Goal: Information Seeking & Learning: Learn about a topic

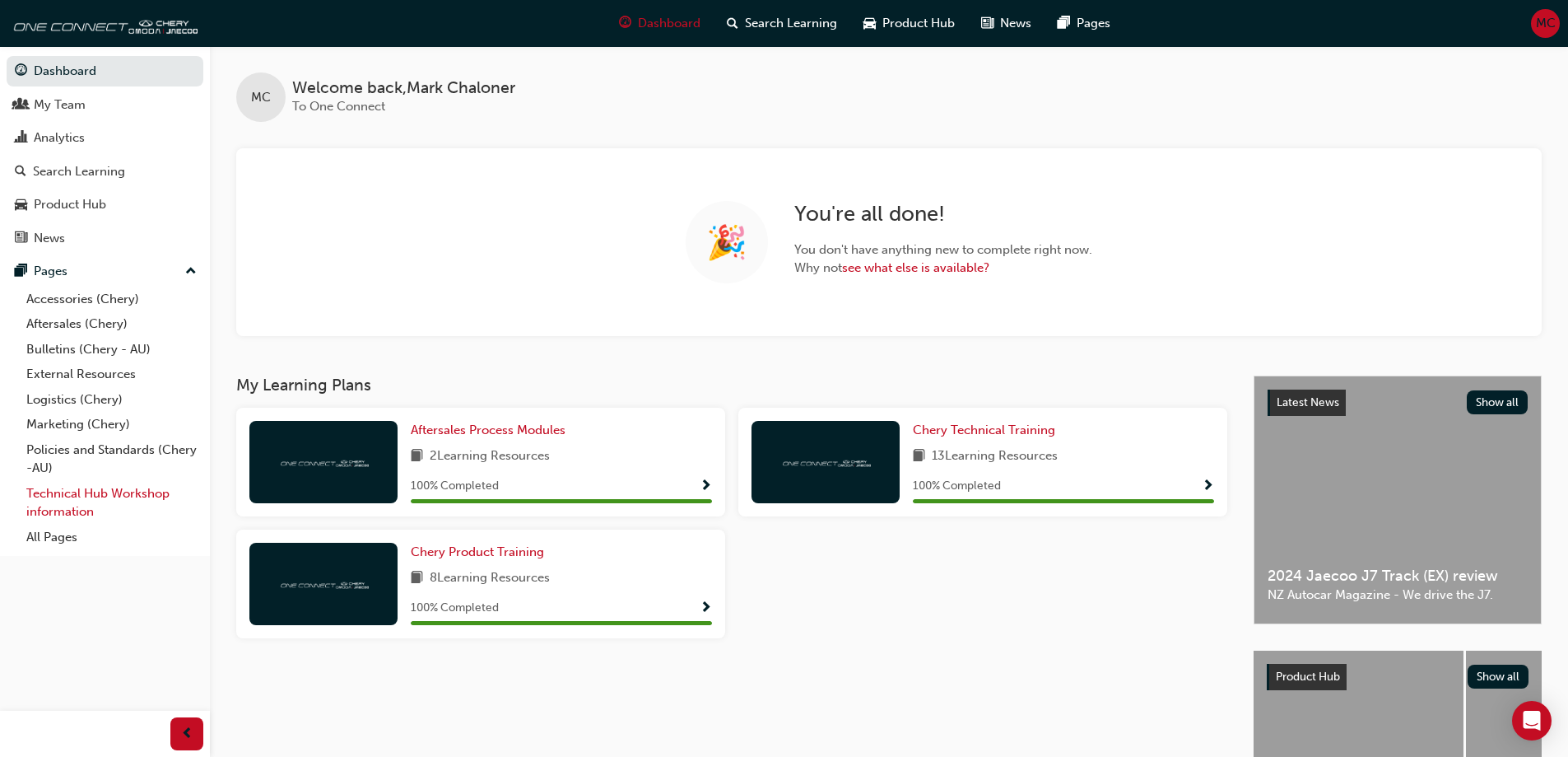
click at [91, 487] on link "Technical Hub Workshop information" at bounding box center [112, 503] width 183 height 44
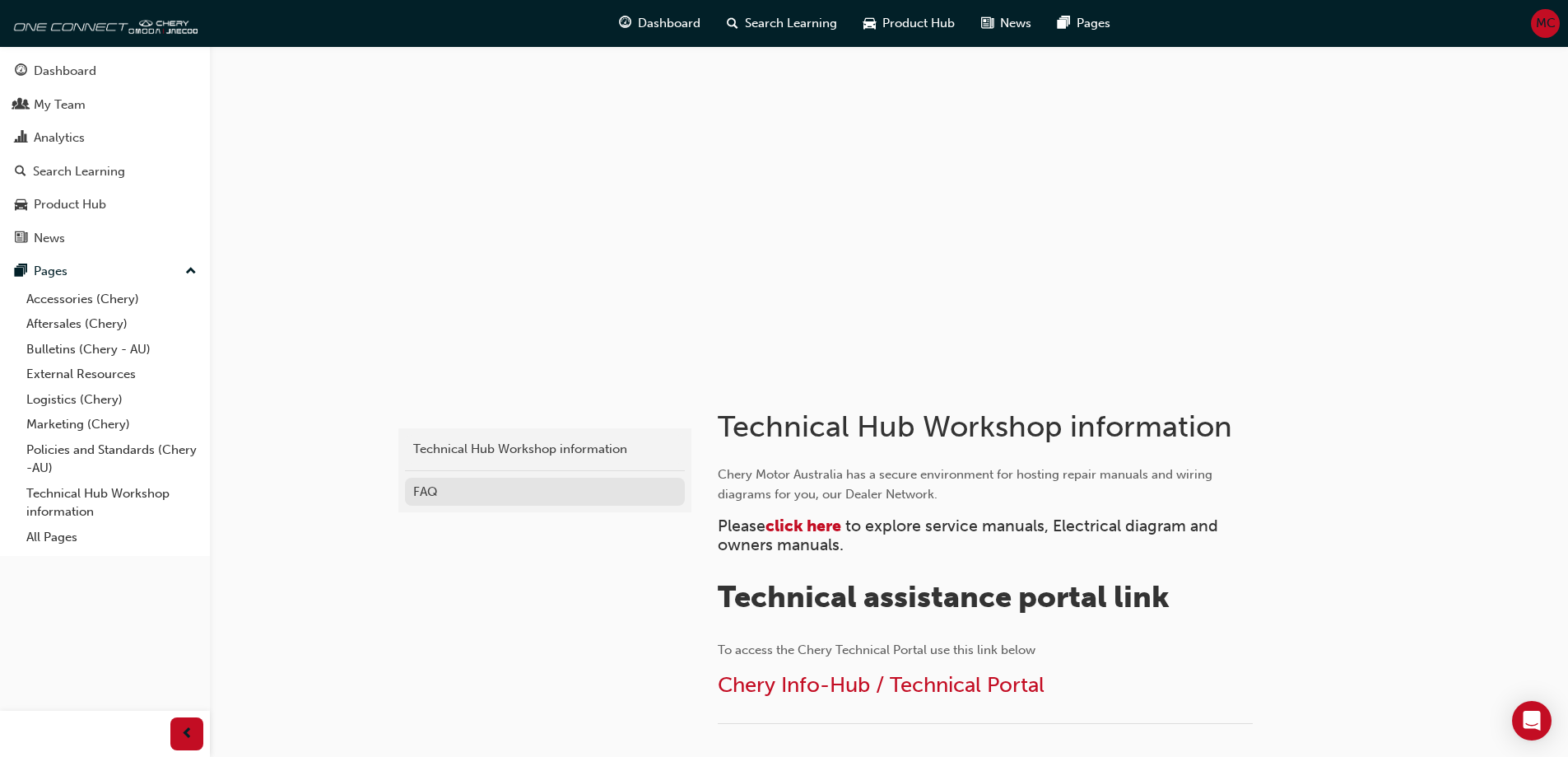
click at [441, 486] on div "FAQ" at bounding box center [545, 492] width 264 height 19
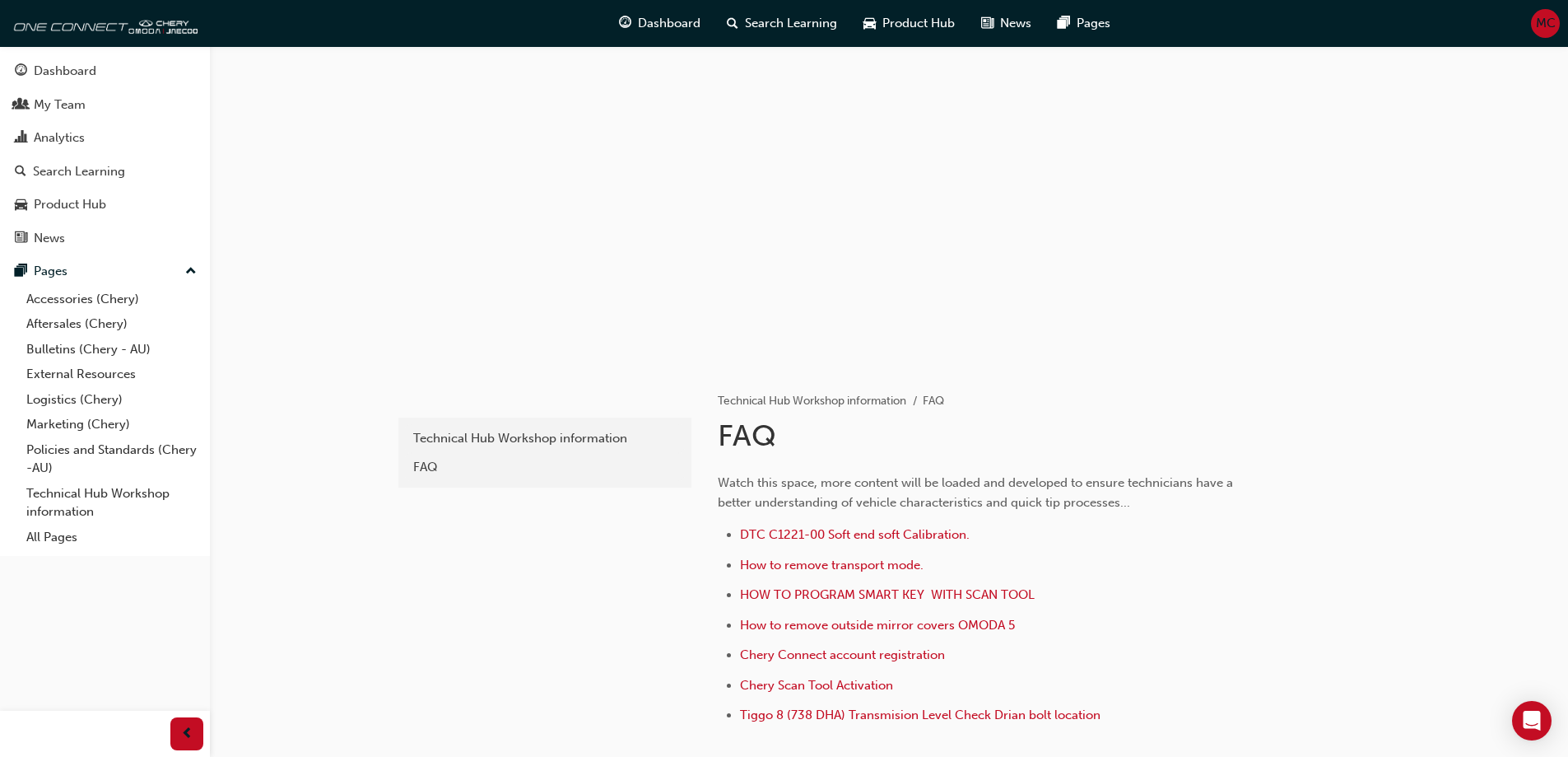
scroll to position [141, 0]
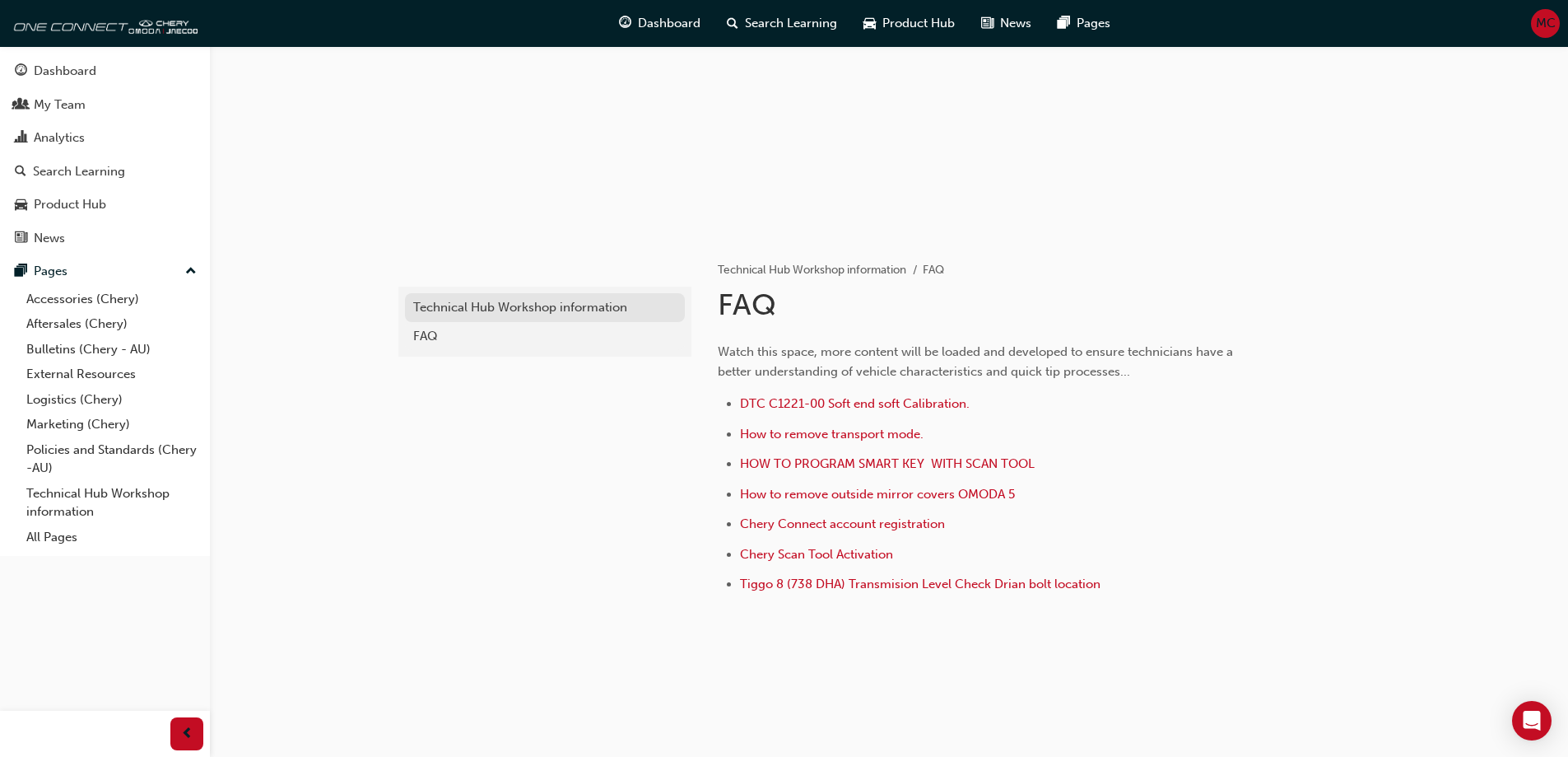
click at [452, 305] on div "Technical Hub Workshop information" at bounding box center [545, 308] width 264 height 19
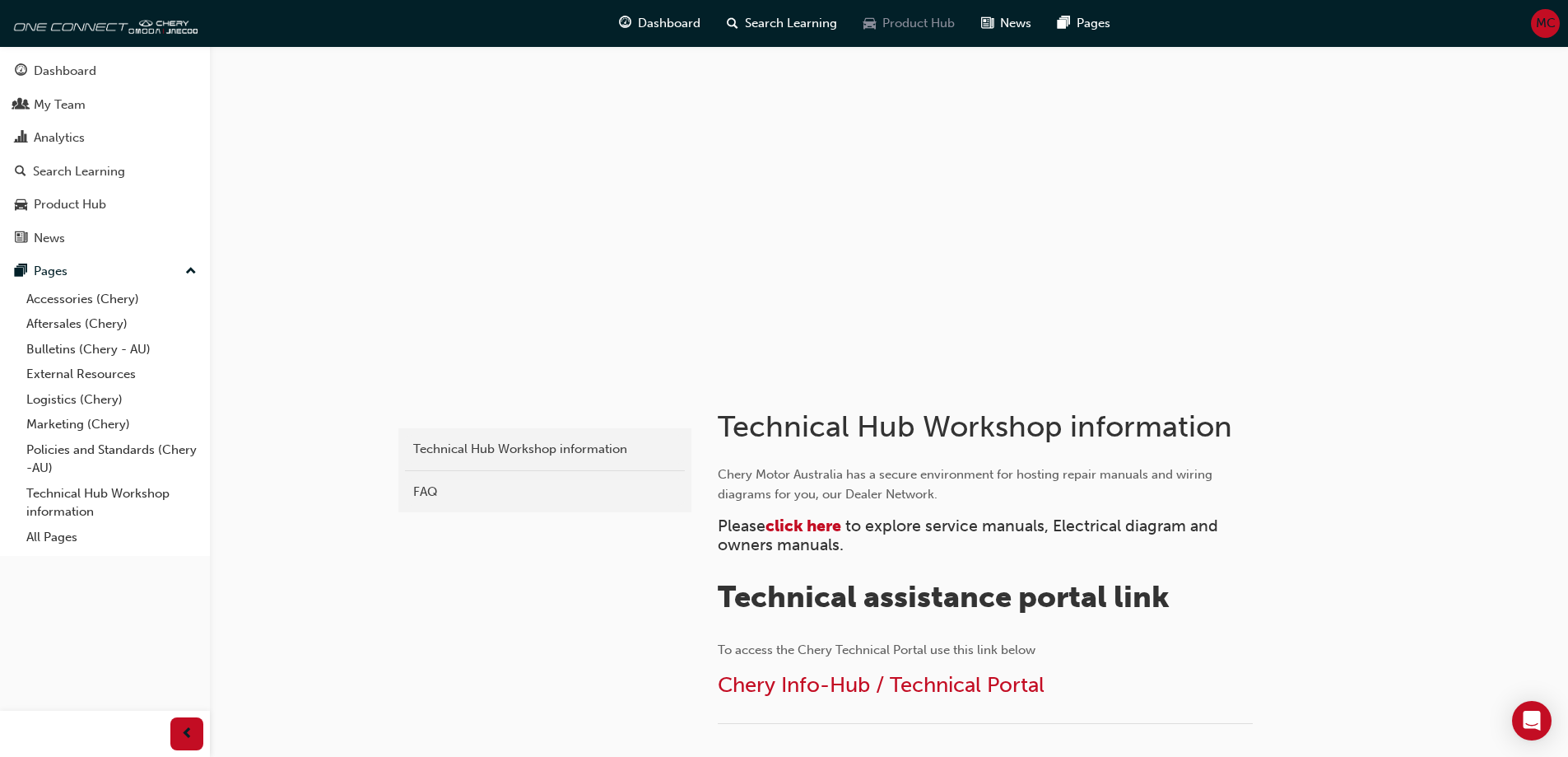
click at [906, 23] on span "Product Hub" at bounding box center [918, 24] width 72 height 19
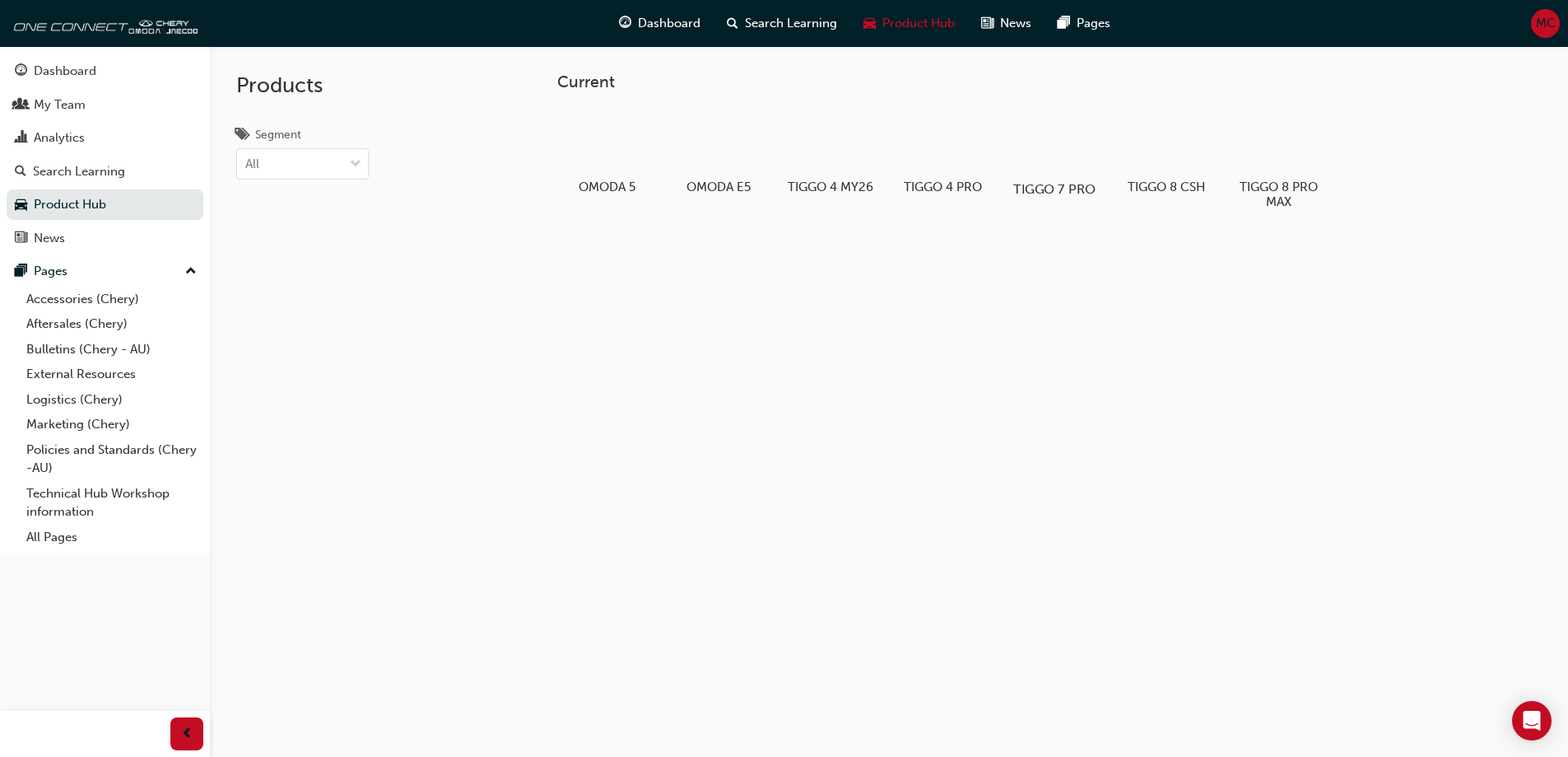
click at [1064, 153] on div at bounding box center [1054, 141] width 92 height 65
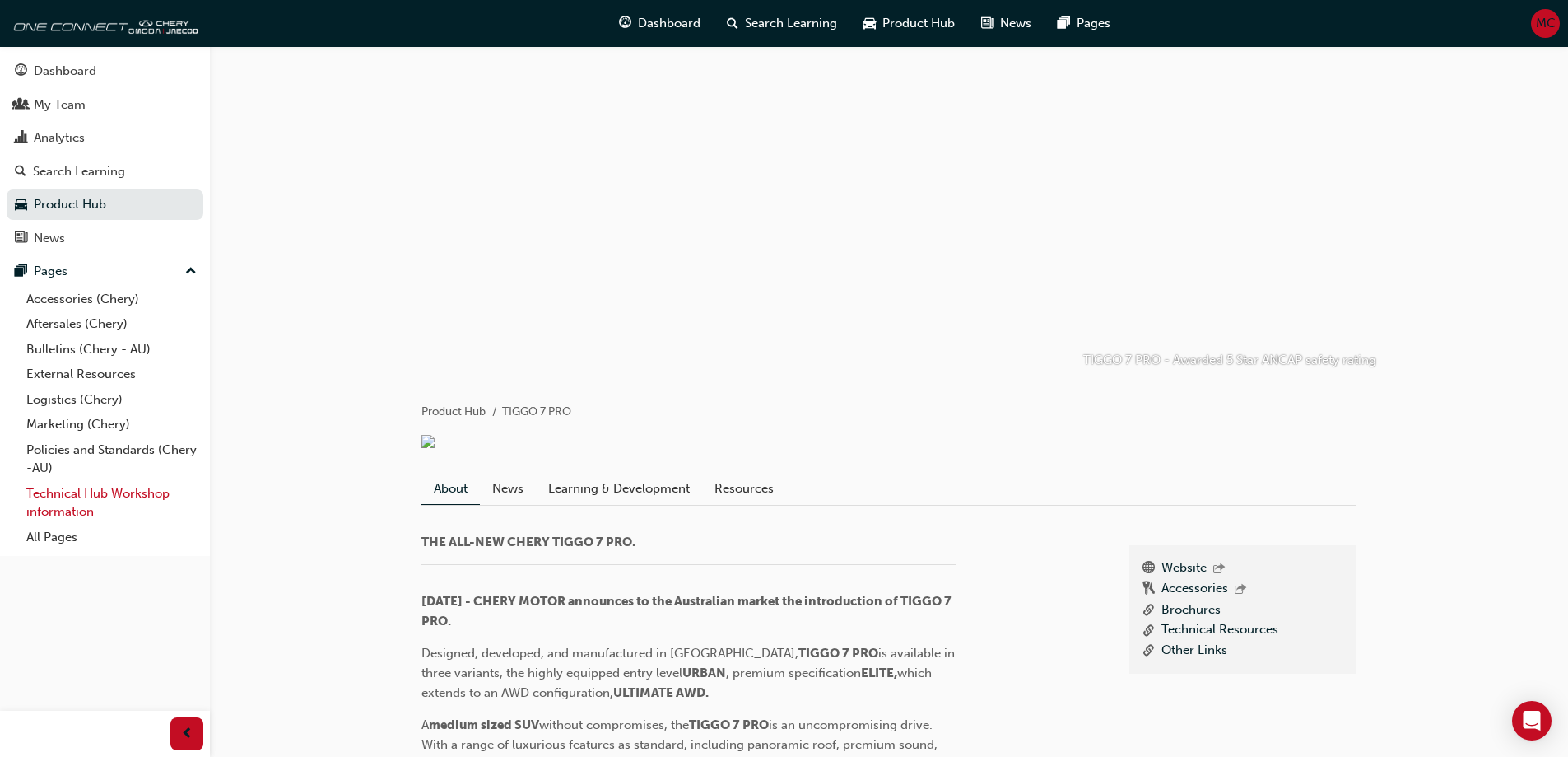
click at [121, 493] on link "Technical Hub Workshop information" at bounding box center [112, 503] width 183 height 44
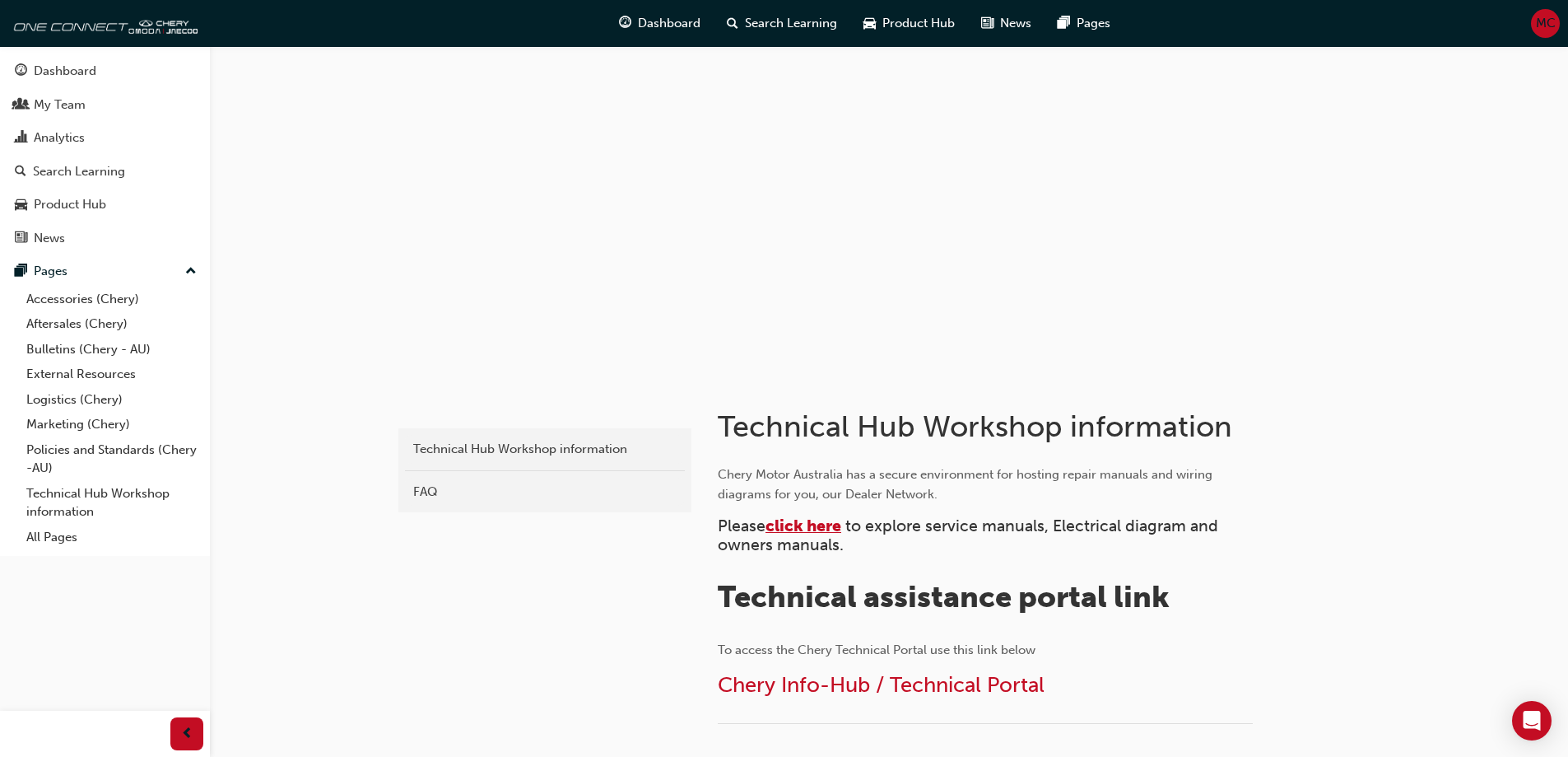
click at [805, 523] on span "click here" at bounding box center [803, 526] width 76 height 19
